Goal: Information Seeking & Learning: Compare options

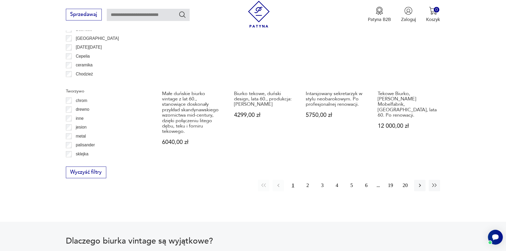
scroll to position [627, 0]
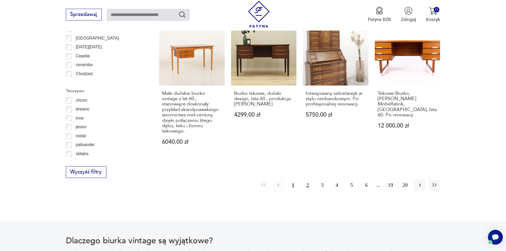
click at [307, 185] on button "2" at bounding box center [307, 184] width 11 height 11
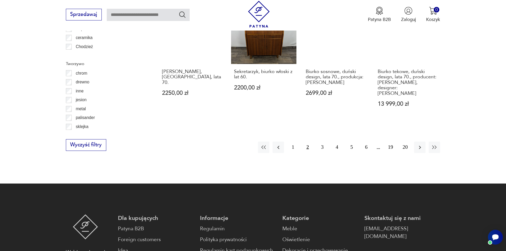
scroll to position [654, 0]
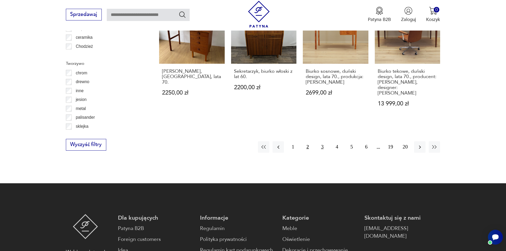
click at [322, 141] on button "3" at bounding box center [321, 146] width 11 height 11
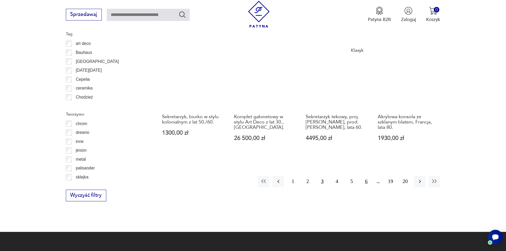
scroll to position [603, 0]
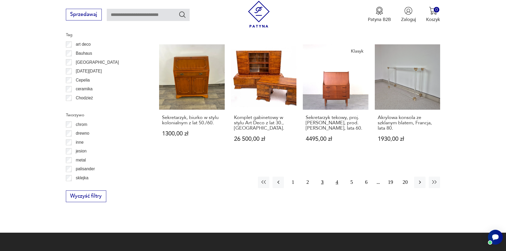
click at [336, 181] on button "4" at bounding box center [336, 182] width 11 height 11
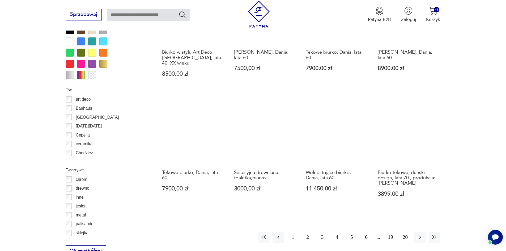
scroll to position [548, 0]
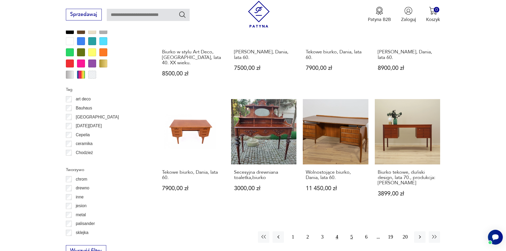
click at [353, 231] on button "5" at bounding box center [351, 236] width 11 height 11
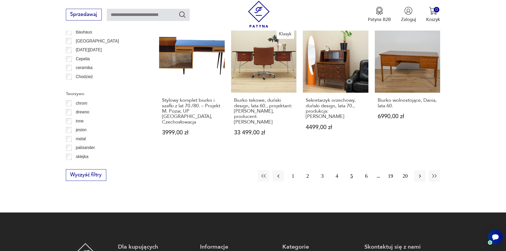
scroll to position [624, 0]
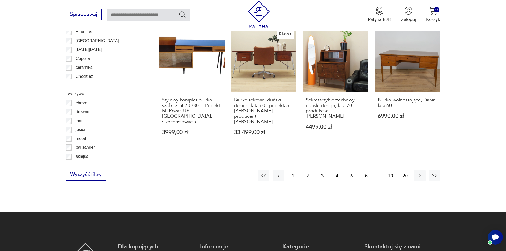
click at [368, 170] on button "6" at bounding box center [365, 175] width 11 height 11
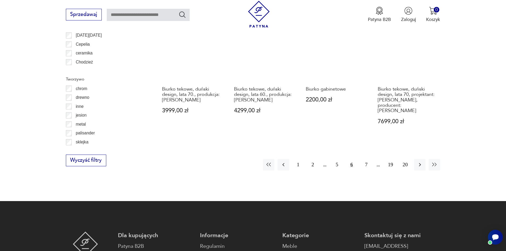
scroll to position [643, 0]
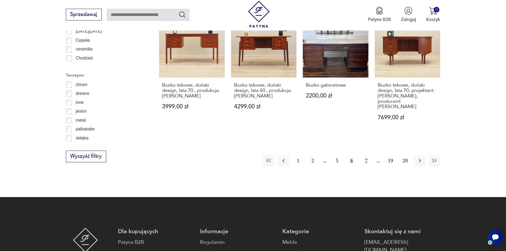
click at [366, 155] on button "7" at bounding box center [365, 160] width 11 height 11
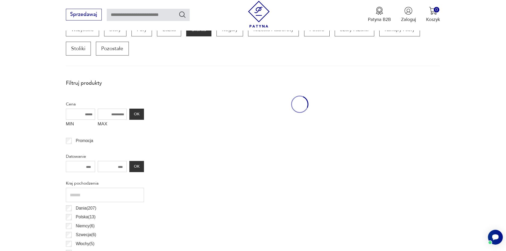
scroll to position [177, 0]
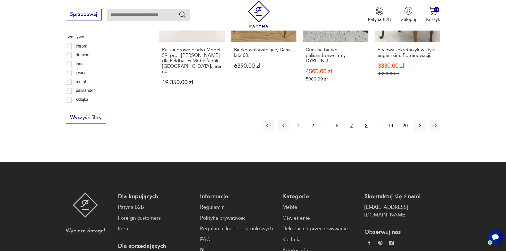
click at [366, 120] on button "8" at bounding box center [365, 125] width 11 height 11
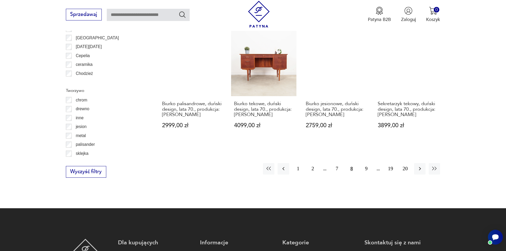
scroll to position [628, 0]
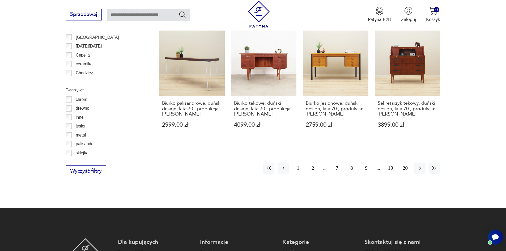
click at [367, 162] on button "9" at bounding box center [365, 167] width 11 height 11
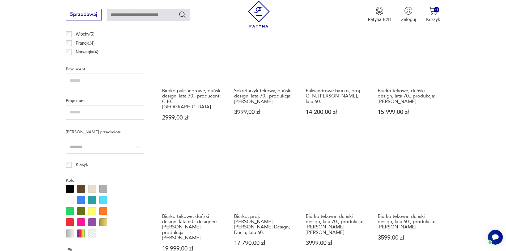
scroll to position [389, 0]
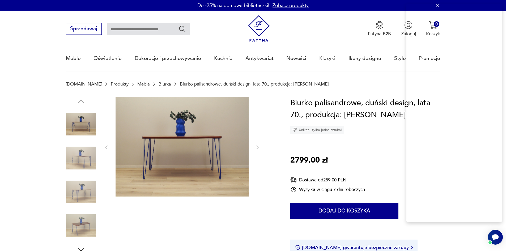
drag, startPoint x: 346, startPoint y: 158, endPoint x: 288, endPoint y: 159, distance: 58.1
click at [276, 178] on div "Cena" at bounding box center [274, 176] width 27 height 4
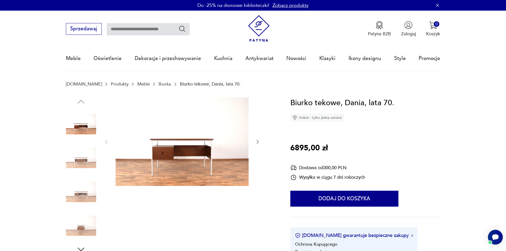
click at [256, 141] on icon "button" at bounding box center [257, 141] width 5 height 5
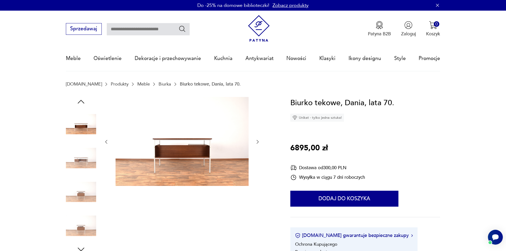
click at [256, 141] on icon "button" at bounding box center [257, 141] width 5 height 5
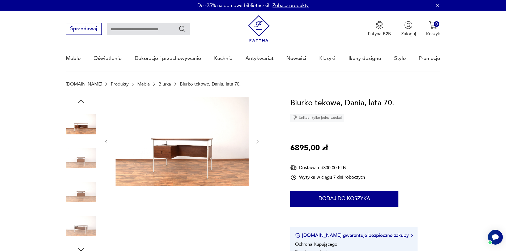
click at [256, 141] on icon "button" at bounding box center [257, 141] width 5 height 5
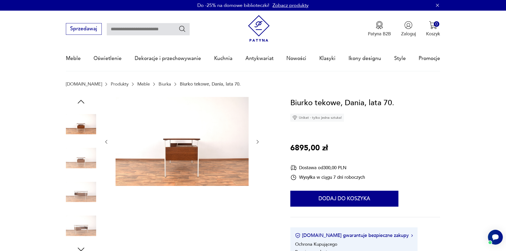
click at [256, 141] on icon "button" at bounding box center [257, 141] width 5 height 5
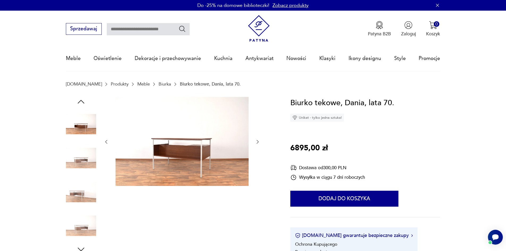
click at [256, 141] on icon "button" at bounding box center [257, 141] width 5 height 5
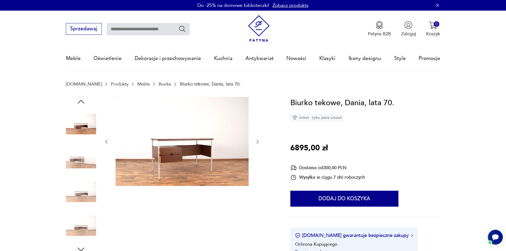
click at [256, 141] on icon "button" at bounding box center [257, 141] width 5 height 5
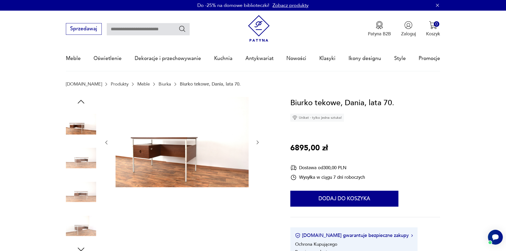
click at [256, 141] on icon "button" at bounding box center [257, 142] width 5 height 5
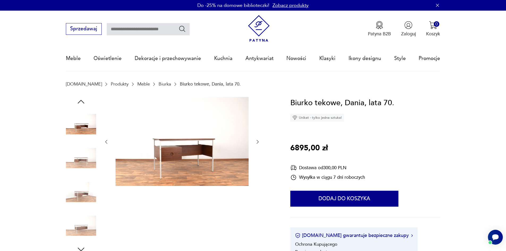
click at [258, 142] on icon "button" at bounding box center [257, 142] width 2 height 4
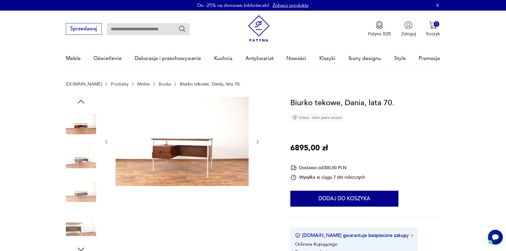
click at [258, 142] on icon "button" at bounding box center [257, 142] width 2 height 4
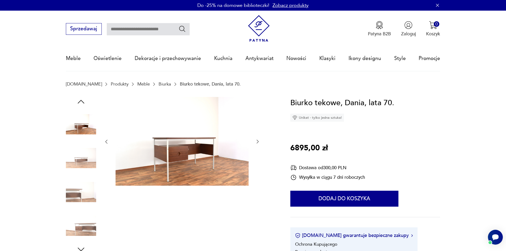
click at [258, 142] on icon "button" at bounding box center [257, 141] width 5 height 5
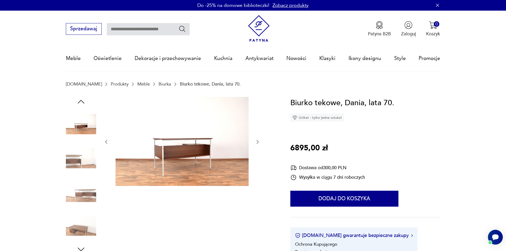
click at [258, 142] on icon "button" at bounding box center [257, 142] width 2 height 4
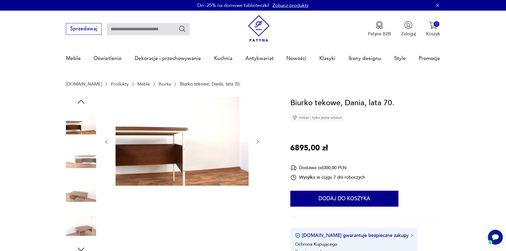
click at [258, 142] on icon "button" at bounding box center [257, 141] width 5 height 5
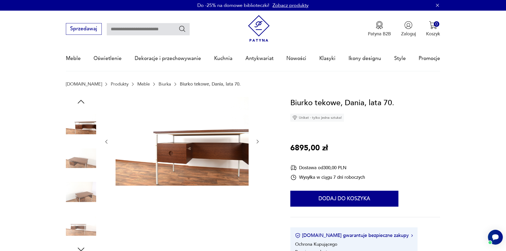
click at [258, 142] on icon "button" at bounding box center [257, 141] width 5 height 5
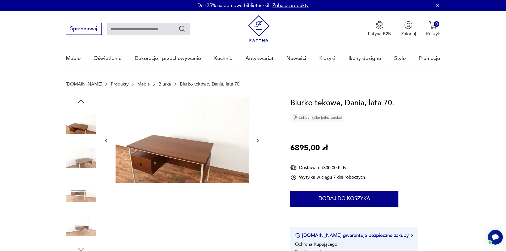
click at [258, 142] on icon "button" at bounding box center [257, 140] width 5 height 5
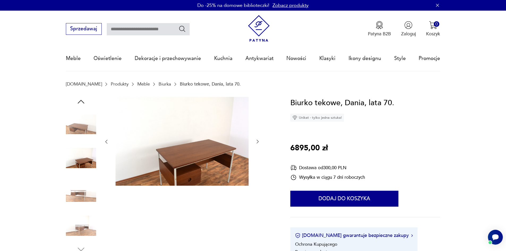
click at [85, 103] on icon "button" at bounding box center [81, 102] width 10 height 10
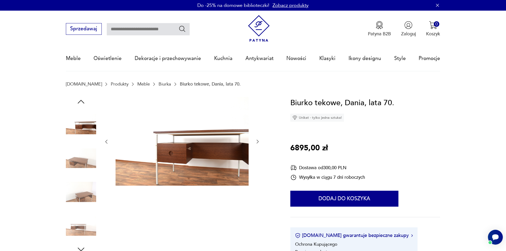
click at [85, 103] on icon "button" at bounding box center [81, 102] width 10 height 10
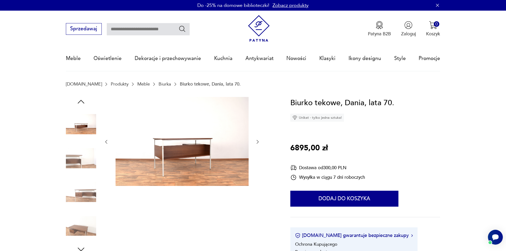
click at [85, 103] on icon "button" at bounding box center [81, 102] width 10 height 10
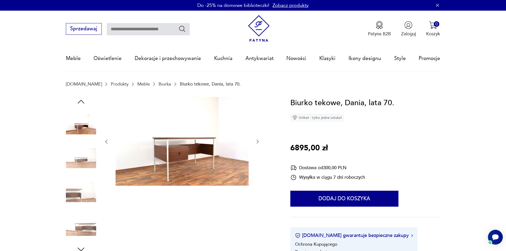
click at [85, 103] on icon "button" at bounding box center [81, 102] width 10 height 10
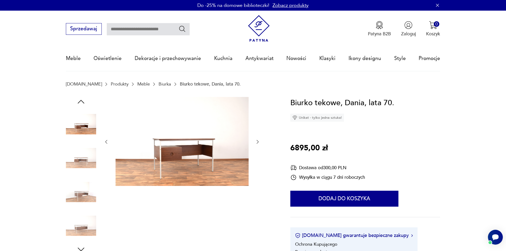
click at [85, 103] on icon "button" at bounding box center [81, 102] width 10 height 10
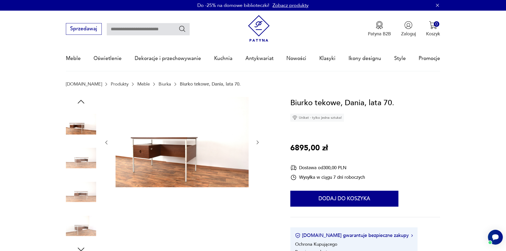
click at [85, 103] on icon "button" at bounding box center [81, 102] width 10 height 10
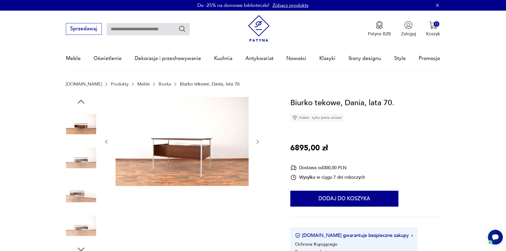
click at [85, 103] on icon "button" at bounding box center [81, 102] width 10 height 10
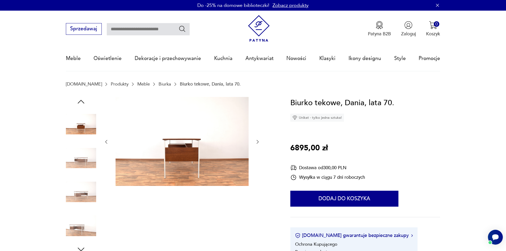
click at [85, 103] on icon "button" at bounding box center [81, 102] width 10 height 10
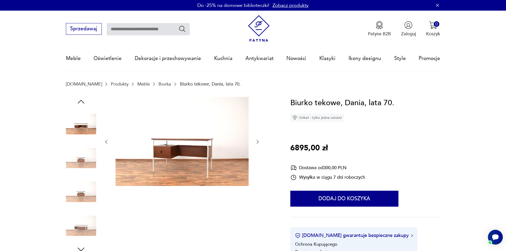
click at [85, 103] on icon "button" at bounding box center [81, 102] width 10 height 10
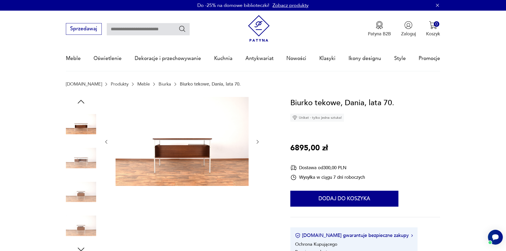
click at [85, 103] on icon "button" at bounding box center [81, 102] width 10 height 10
